Goal: Use online tool/utility: Use online tool/utility

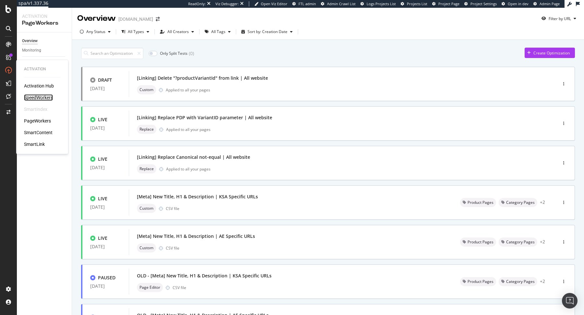
click at [39, 97] on div "SpeedWorkers" at bounding box center [38, 97] width 29 height 6
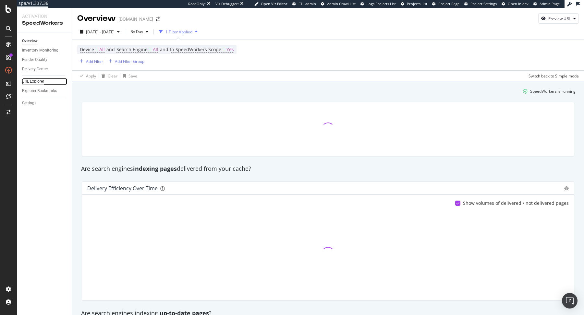
click at [35, 79] on div "URL Explorer" at bounding box center [33, 81] width 22 height 7
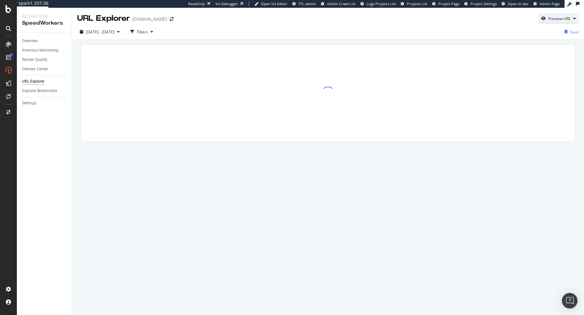
click at [549, 17] on div "Preview URL" at bounding box center [559, 19] width 22 height 6
click at [531, 56] on div "Preview" at bounding box center [538, 60] width 71 height 12
click at [531, 52] on input "url" at bounding box center [538, 48] width 71 height 11
paste input "https://www.sephora.me/sa-en/shop/makeup/C302"
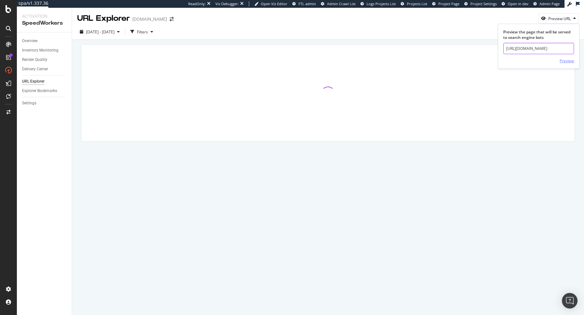
type input "https://www.sephora.me/sa-en/shop/makeup/C302"
click at [566, 60] on div "Preview" at bounding box center [566, 61] width 14 height 6
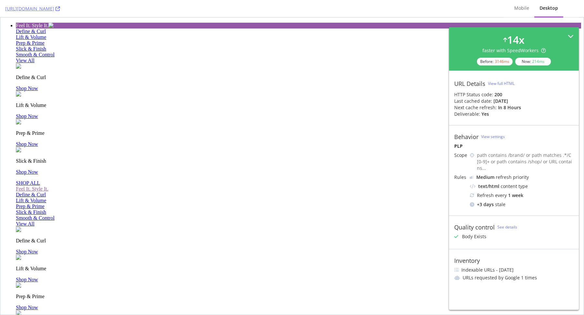
click at [573, 36] on icon at bounding box center [570, 36] width 6 height 6
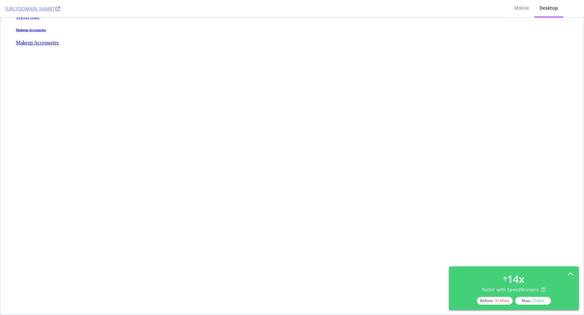
scroll to position [2161, 0]
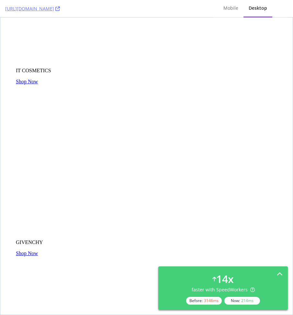
scroll to position [1701, 0]
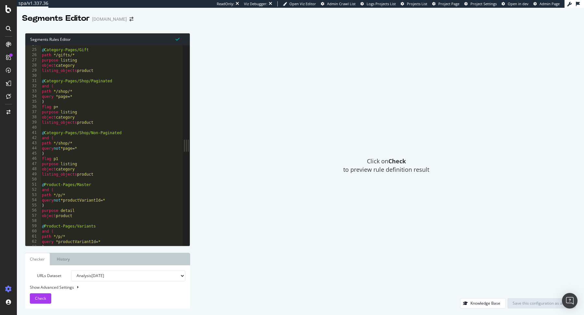
scroll to position [123, 0]
